Goal: Transaction & Acquisition: Download file/media

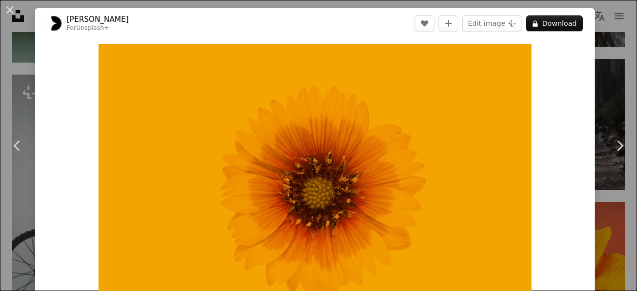
scroll to position [12715, 0]
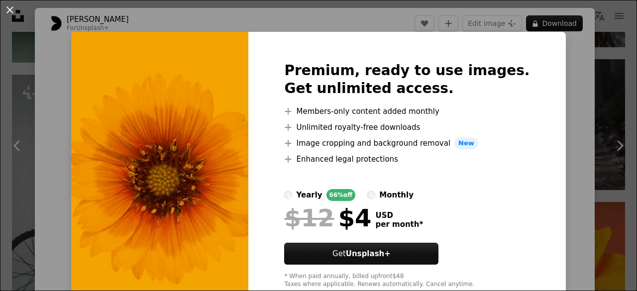
click at [620, 90] on div "An X shape Premium, ready to use images. Get unlimited access. A plus sign Memb…" at bounding box center [318, 145] width 637 height 291
